Goal: Task Accomplishment & Management: Manage account settings

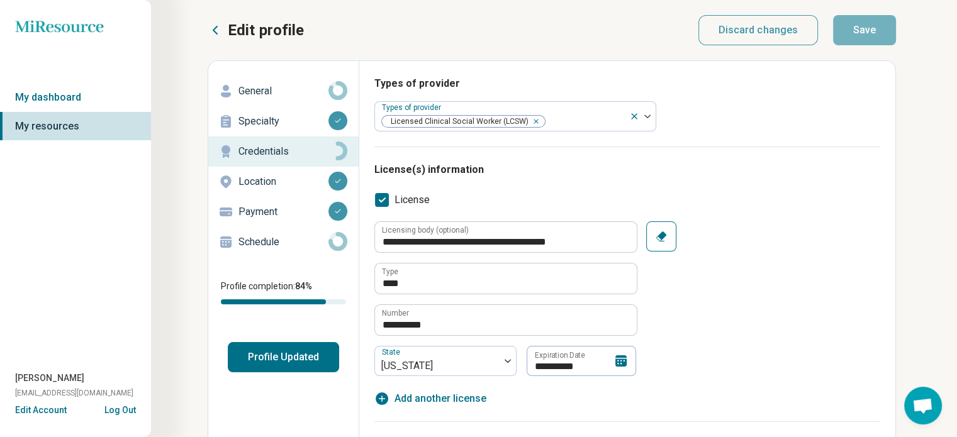
scroll to position [96, 0]
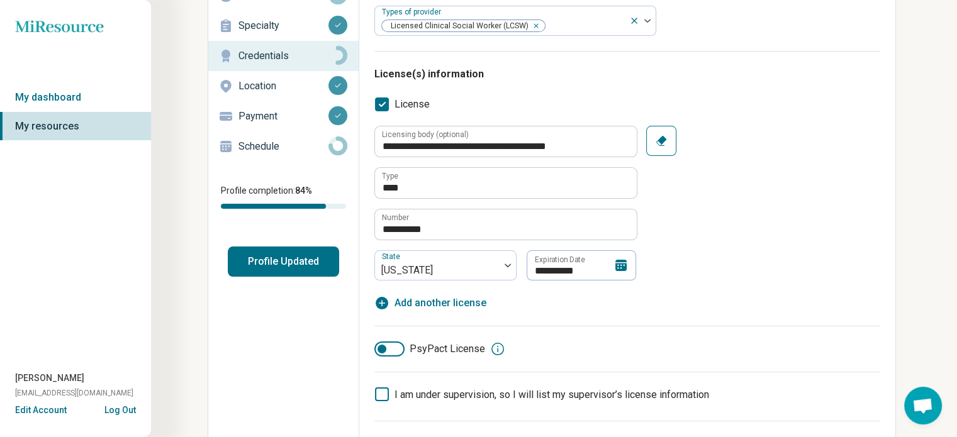
click at [623, 266] on icon at bounding box center [620, 265] width 11 height 11
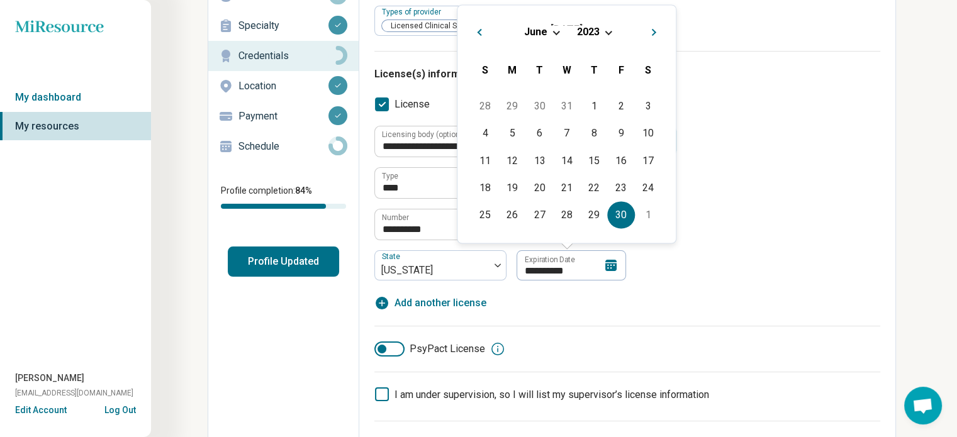
click at [607, 31] on span "Choose Date" at bounding box center [608, 31] width 7 height 7
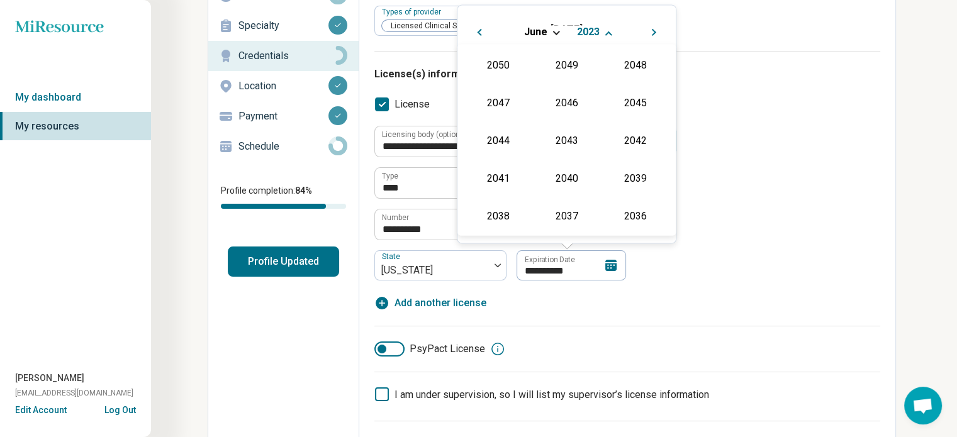
scroll to position [266, 0]
click at [492, 108] on div "2026" at bounding box center [498, 102] width 61 height 23
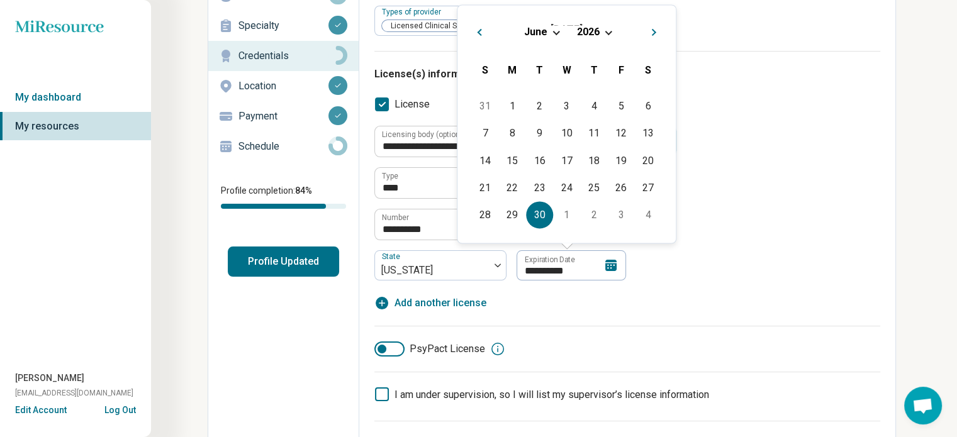
click at [540, 226] on div "30" at bounding box center [539, 214] width 27 height 27
type textarea "*"
type input "**********"
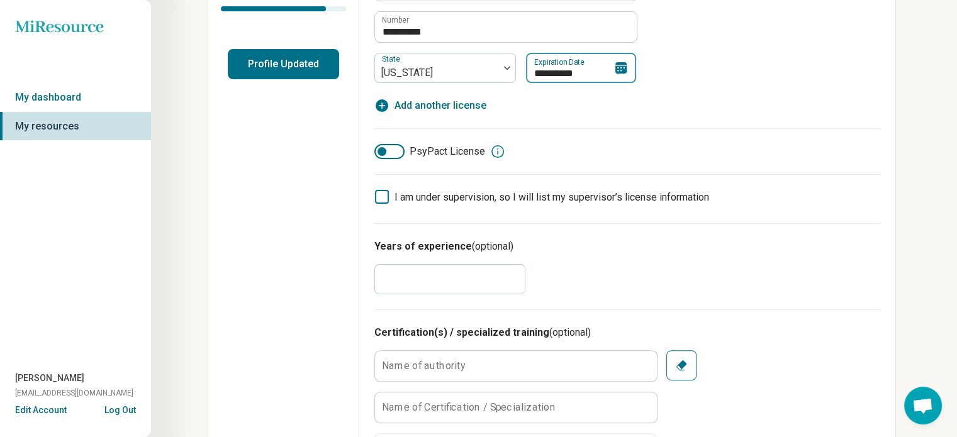
scroll to position [354, 0]
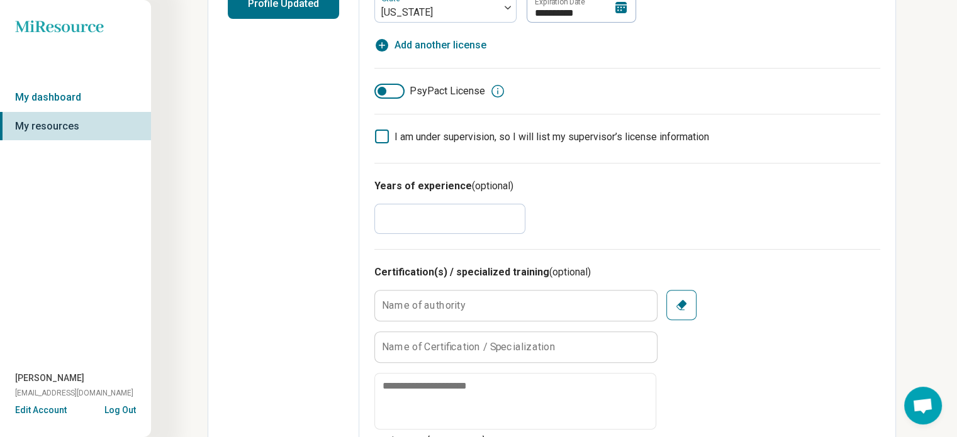
click at [464, 236] on div "Years of experience (optional) *" at bounding box center [627, 206] width 506 height 86
click at [463, 211] on input "*" at bounding box center [449, 219] width 151 height 30
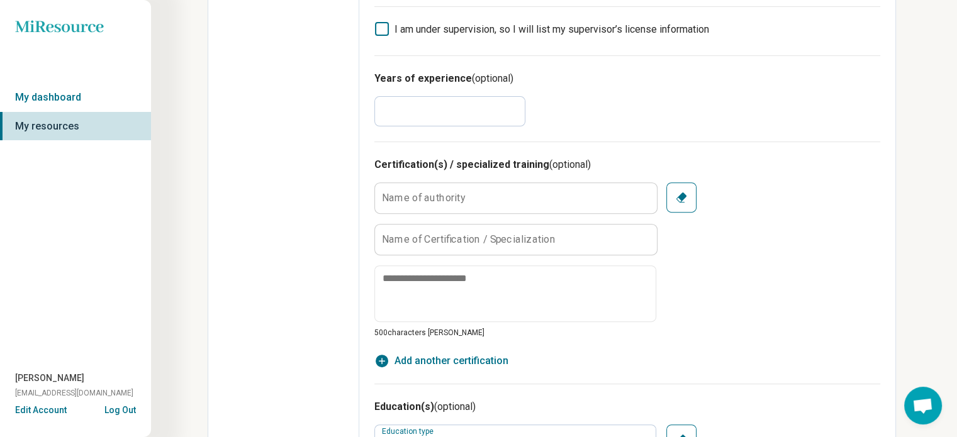
scroll to position [0, 0]
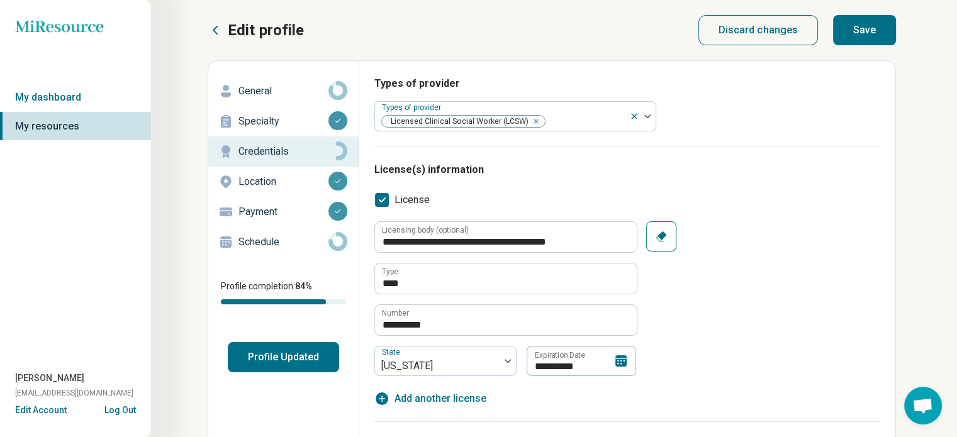
type input "**"
drag, startPoint x: 778, startPoint y: 136, endPoint x: 808, endPoint y: 125, distance: 31.5
click at [808, 125] on div "Types of provider Types of provider Licensed Clinical Social Worker (LCSW)" at bounding box center [627, 111] width 506 height 70
click at [876, 30] on button "Save" at bounding box center [864, 30] width 63 height 30
type textarea "*"
